Goal: Task Accomplishment & Management: Use online tool/utility

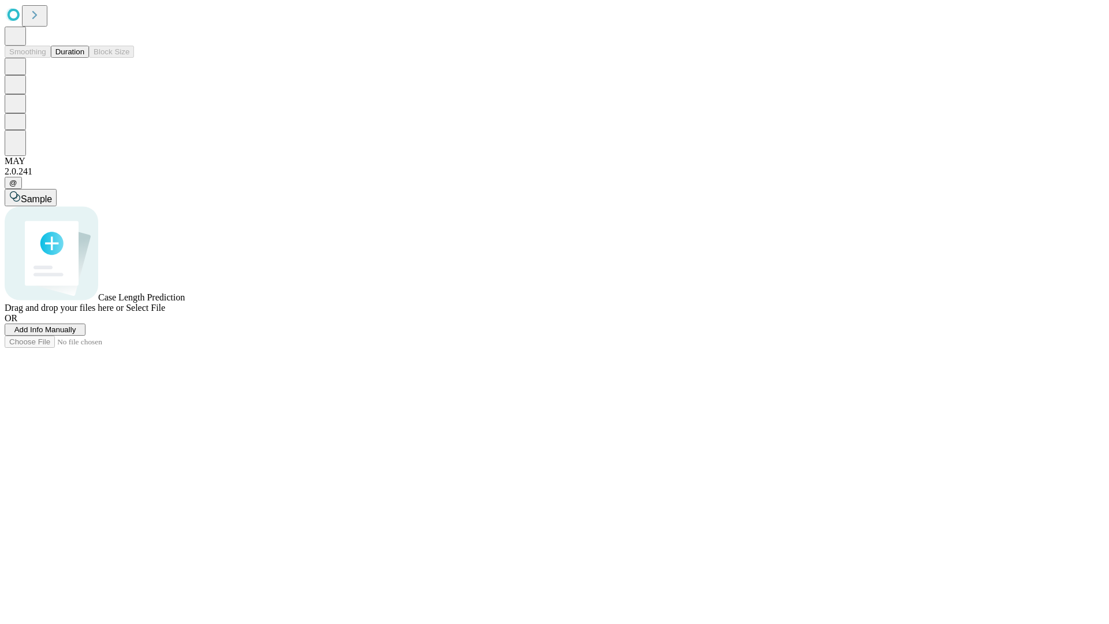
click at [84, 58] on button "Duration" at bounding box center [70, 52] width 38 height 12
click at [76, 334] on span "Add Info Manually" at bounding box center [45, 329] width 62 height 9
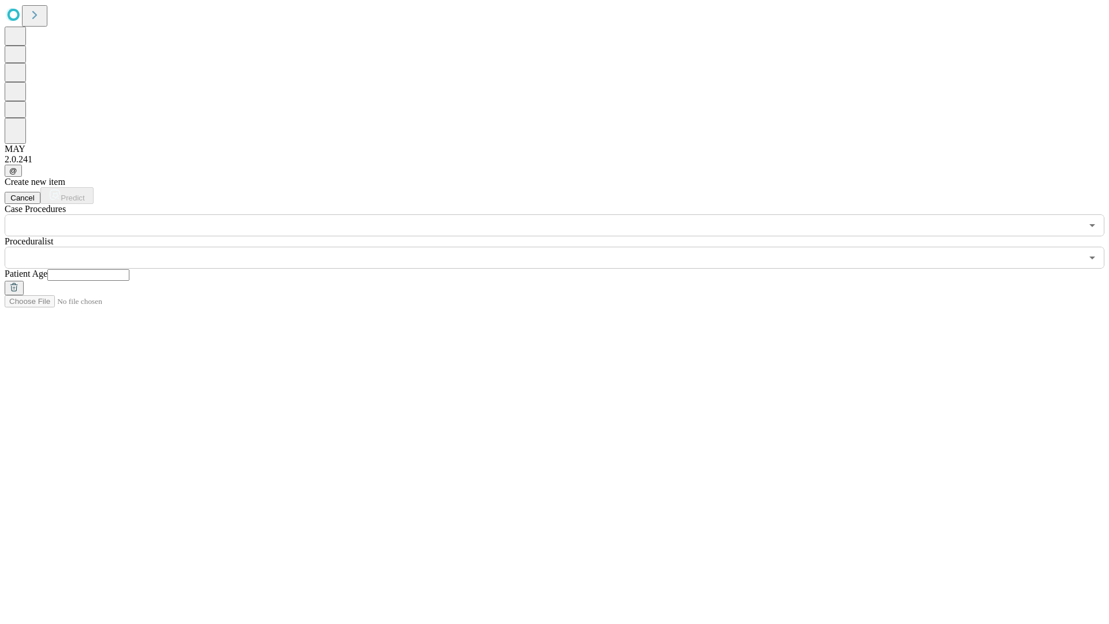
click at [129, 269] on input "text" at bounding box center [88, 275] width 82 height 12
type input "**"
click at [563, 247] on input "text" at bounding box center [543, 258] width 1077 height 22
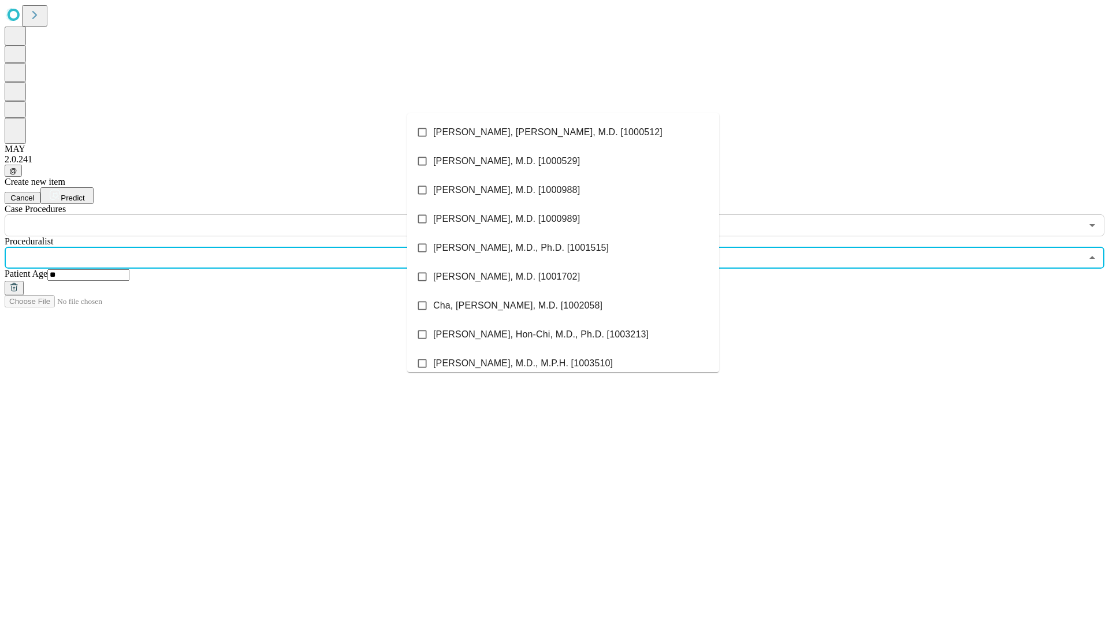
click at [563, 132] on li "[PERSON_NAME], [PERSON_NAME], M.D. [1000512]" at bounding box center [563, 132] width 312 height 29
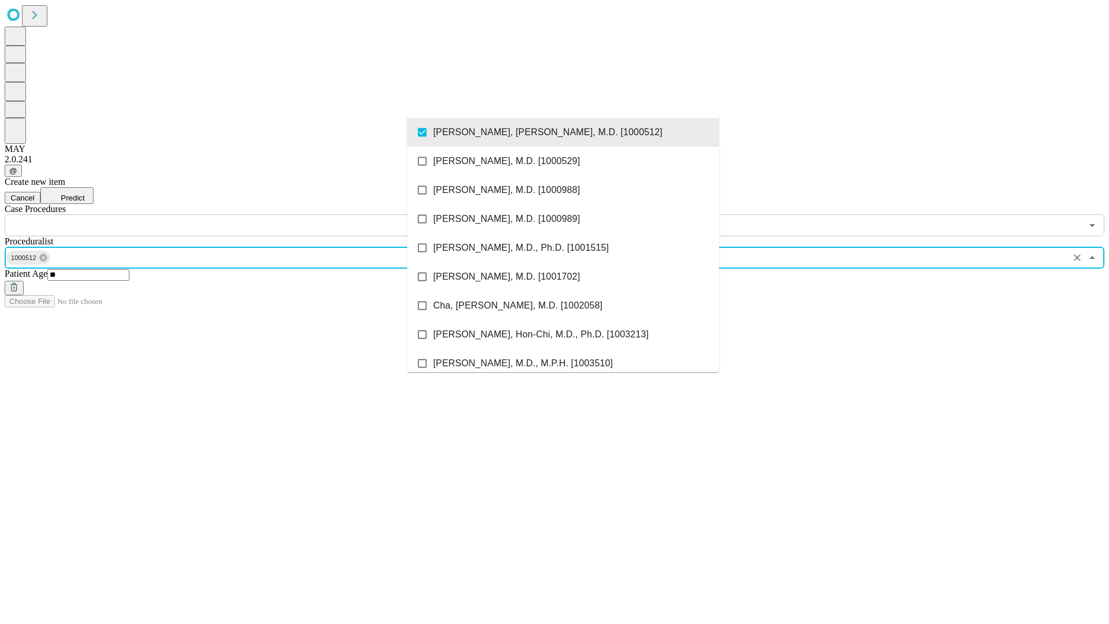
click at [243, 214] on input "text" at bounding box center [543, 225] width 1077 height 22
